Goal: Find specific page/section: Find specific page/section

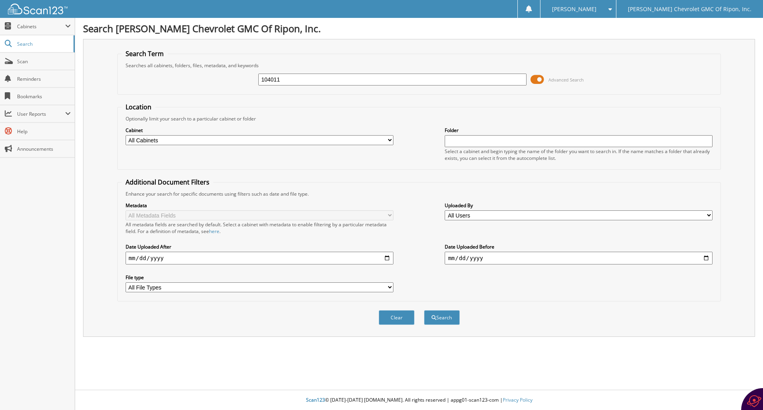
type input "104011"
click at [539, 81] on span at bounding box center [537, 79] width 14 height 12
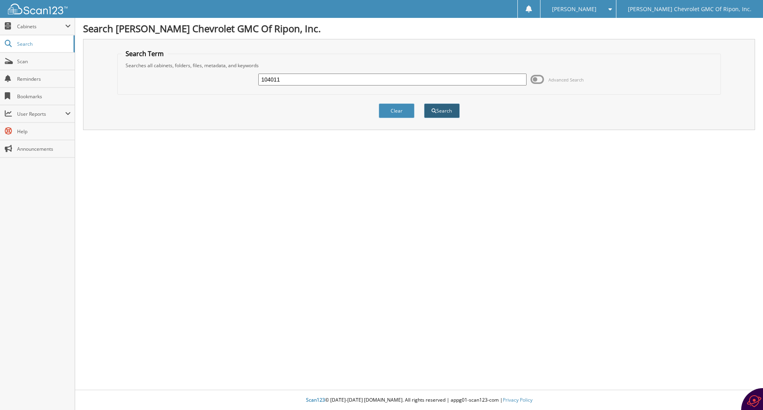
click at [445, 112] on button "Search" at bounding box center [442, 110] width 36 height 15
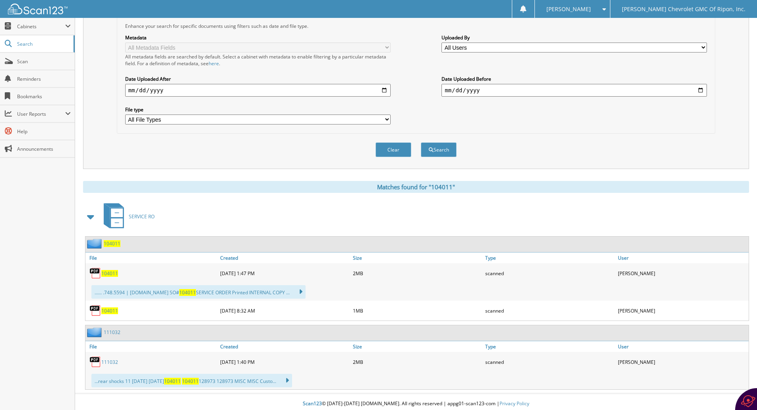
scroll to position [172, 0]
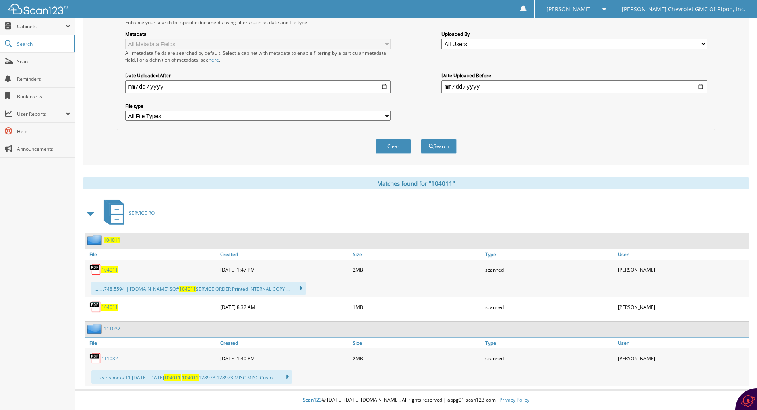
click at [110, 269] on span "104011" at bounding box center [109, 269] width 17 height 7
